Goal: Transaction & Acquisition: Book appointment/travel/reservation

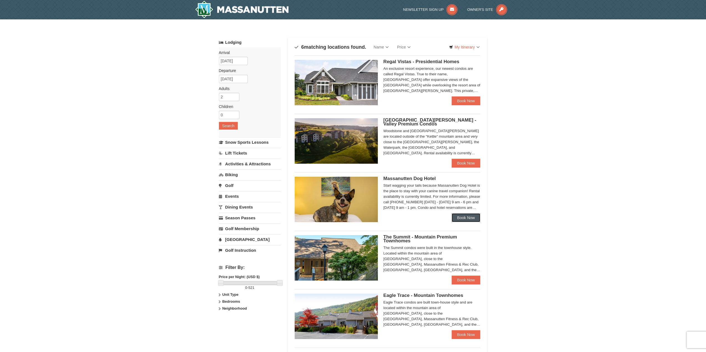
click at [467, 217] on link "Book Now" at bounding box center [466, 218] width 29 height 9
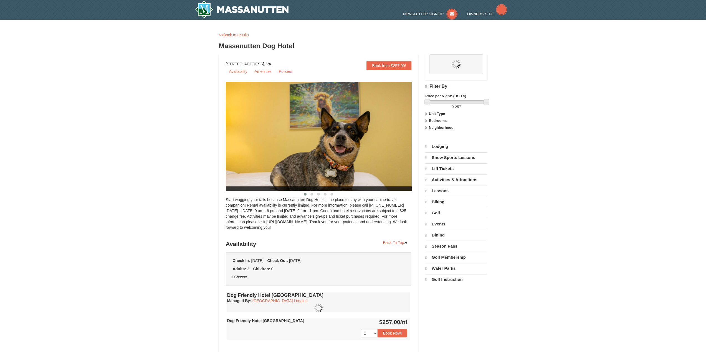
select select "10"
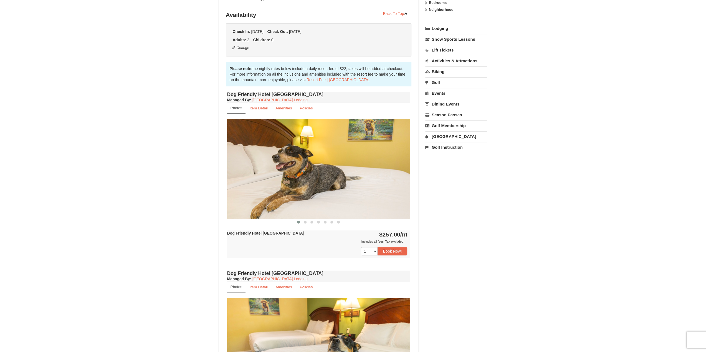
scroll to position [139, 0]
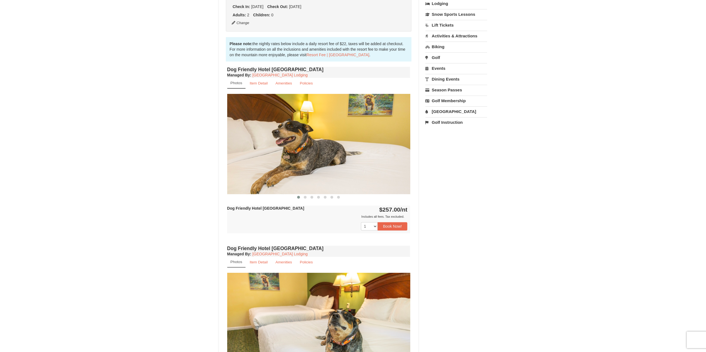
drag, startPoint x: 382, startPoint y: 209, endPoint x: 408, endPoint y: 210, distance: 26.1
click at [408, 210] on div "Dog Friendly Hotel King Room $257.00 /nt Includes all fees. Tax excluded. Inclu…" at bounding box center [318, 220] width 183 height 28
click at [393, 212] on strong "$257.00 /nt" at bounding box center [393, 210] width 28 height 6
click at [406, 151] on img at bounding box center [318, 144] width 183 height 100
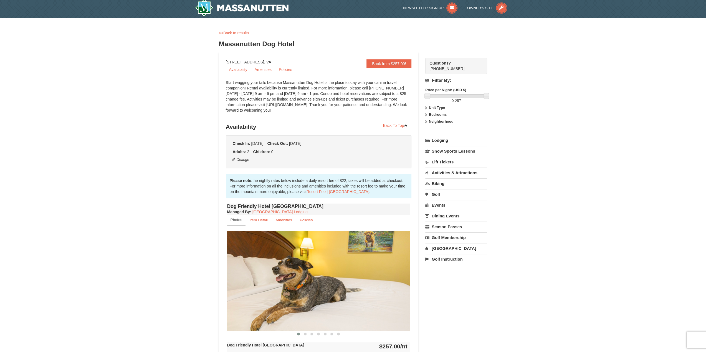
scroll to position [0, 0]
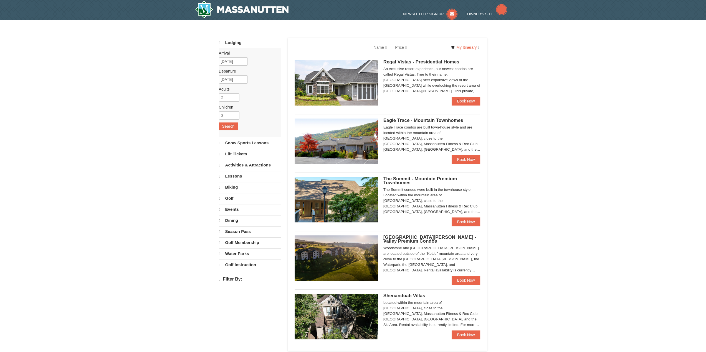
select select "10"
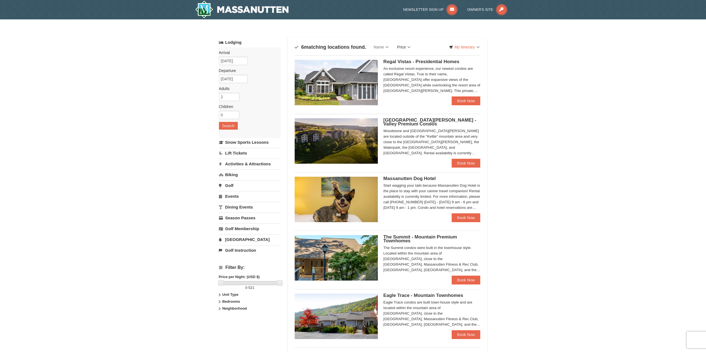
click at [411, 49] on link "Price" at bounding box center [404, 47] width 22 height 11
click at [420, 57] on link "Price (Low to High)" at bounding box center [415, 58] width 44 height 7
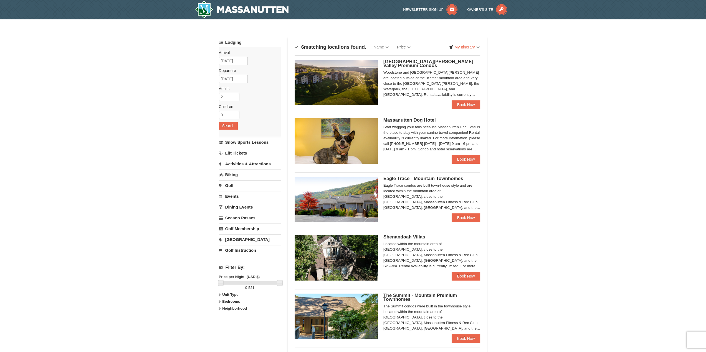
click at [347, 82] on img at bounding box center [336, 82] width 83 height 45
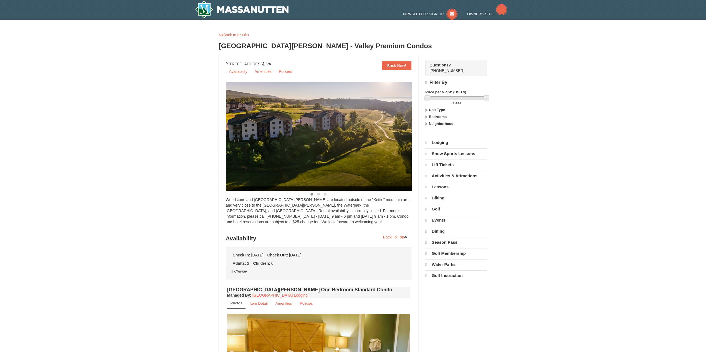
select select "10"
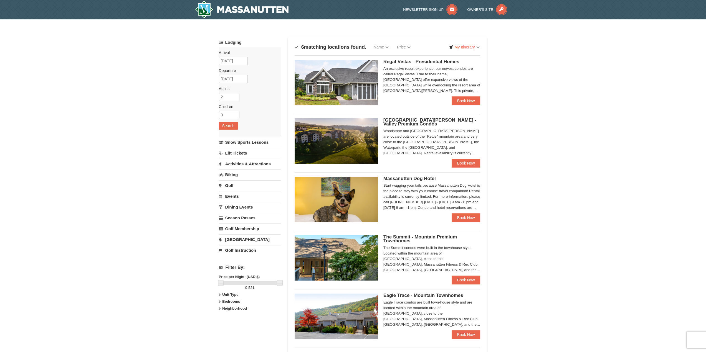
click at [394, 143] on div "Woodstone and [GEOGRAPHIC_DATA][PERSON_NAME] are located outside of the "Kettle…" at bounding box center [431, 142] width 97 height 28
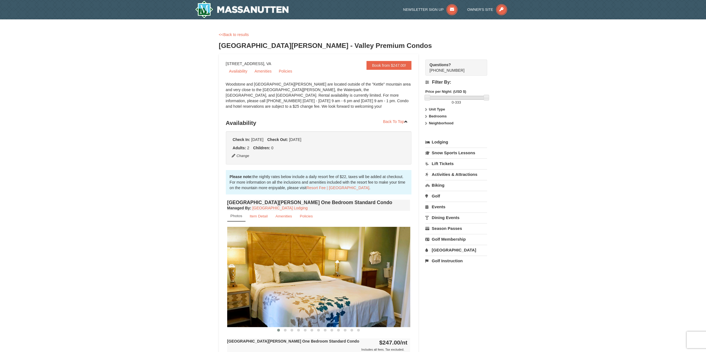
click at [450, 215] on link "Dining Events" at bounding box center [456, 218] width 62 height 10
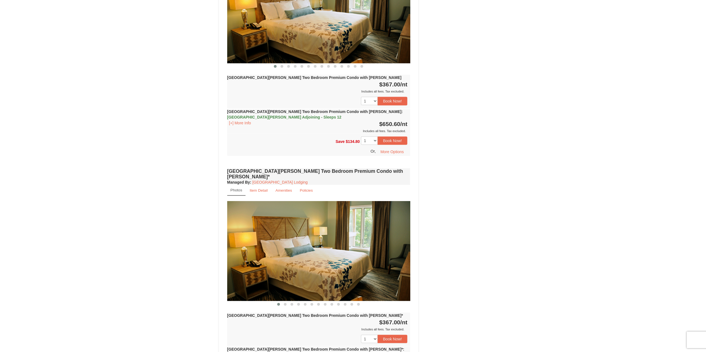
scroll to position [1220, 0]
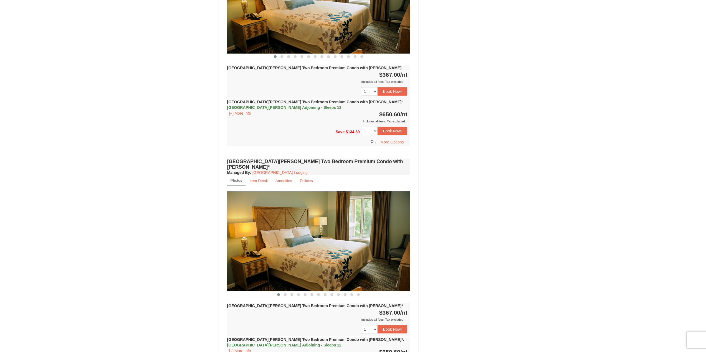
drag, startPoint x: 381, startPoint y: 255, endPoint x: 406, endPoint y: 256, distance: 24.7
click at [406, 310] on strong "$367.00 /nt" at bounding box center [393, 313] width 28 height 6
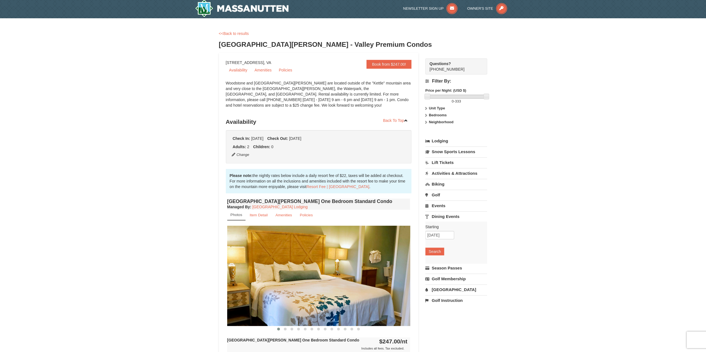
scroll to position [0, 0]
